Goal: Use online tool/utility: Utilize a website feature to perform a specific function

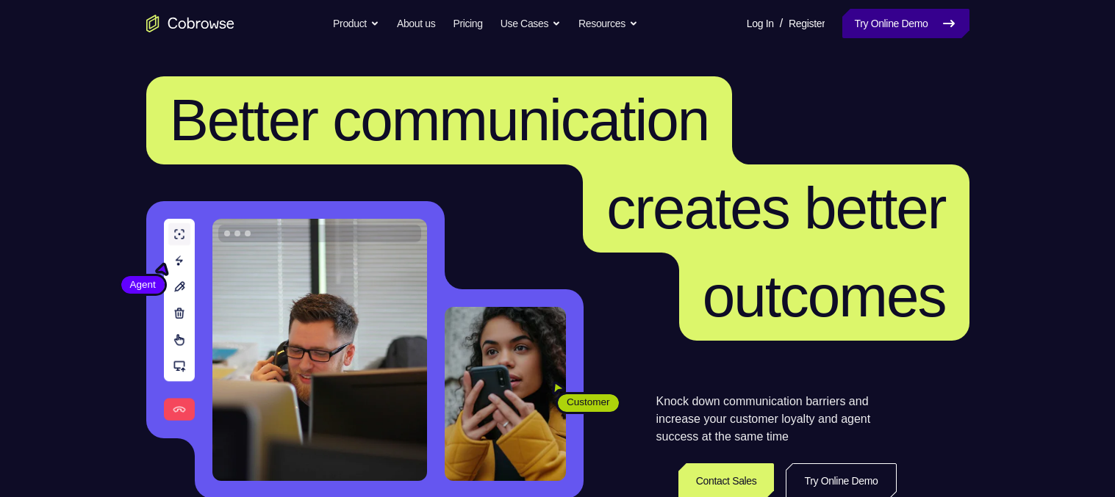
click at [928, 31] on link "Try Online Demo" at bounding box center [905, 23] width 126 height 29
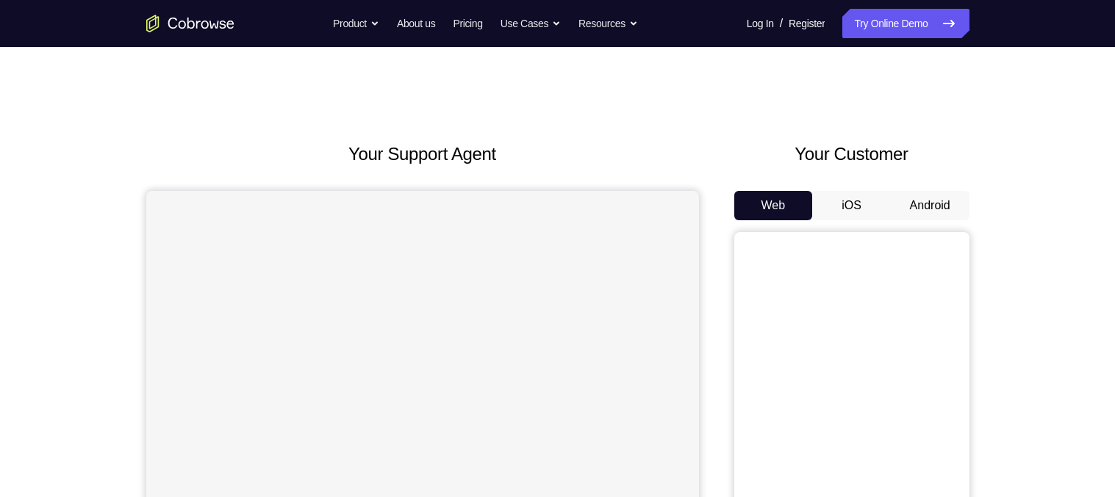
click at [919, 205] on button "Android" at bounding box center [930, 205] width 79 height 29
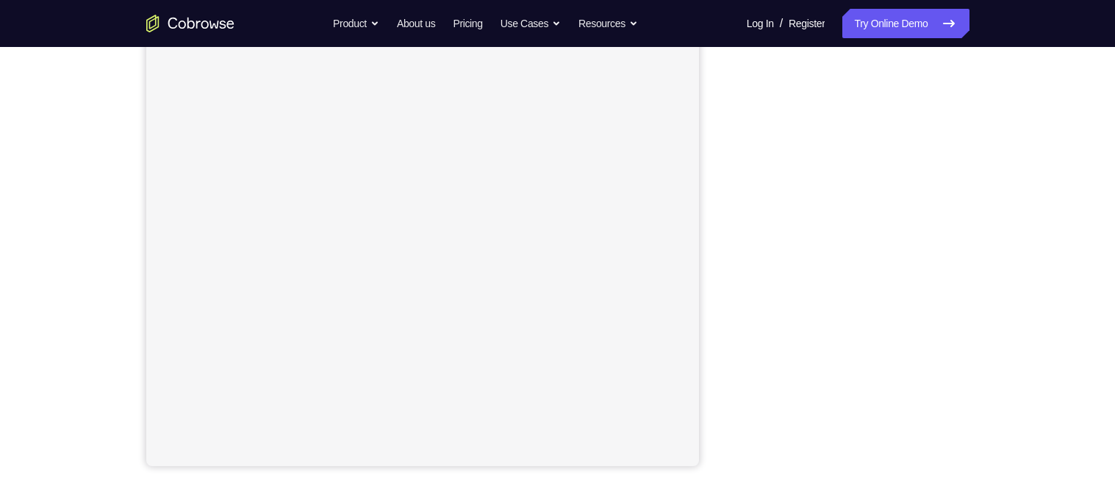
scroll to position [212, 0]
